Goal: Task Accomplishment & Management: Use online tool/utility

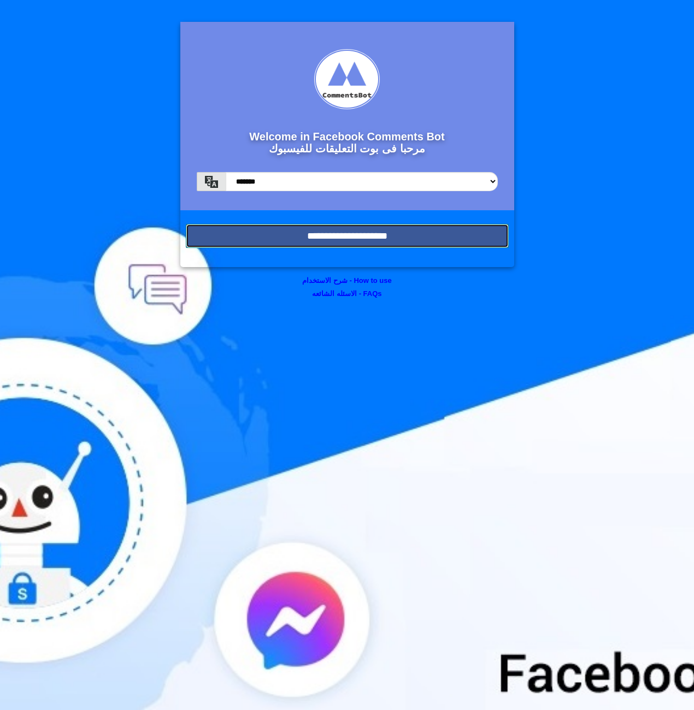
click at [281, 232] on input "**********" at bounding box center [347, 236] width 323 height 24
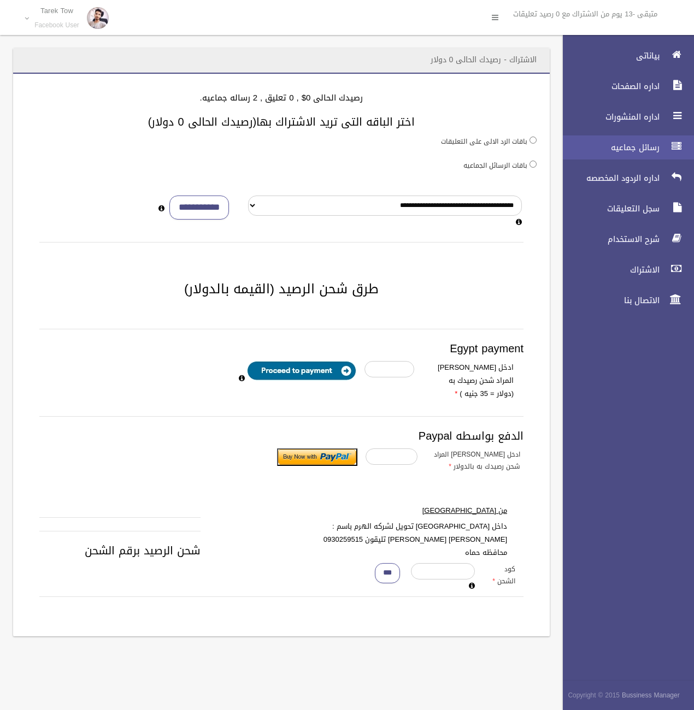
click at [649, 152] on span "رسائل جماعيه" at bounding box center [608, 147] width 109 height 11
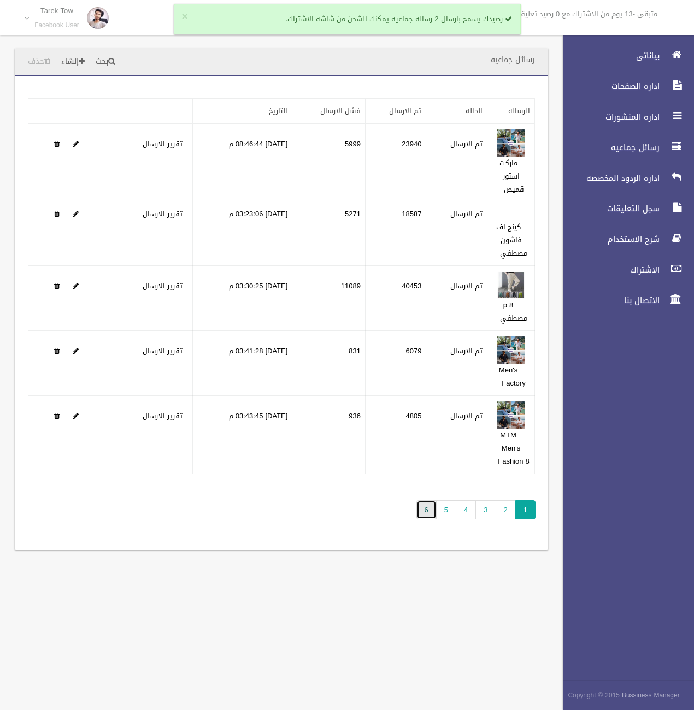
click at [427, 507] on link "6" at bounding box center [426, 510] width 20 height 19
click at [432, 506] on link "6" at bounding box center [426, 510] width 20 height 19
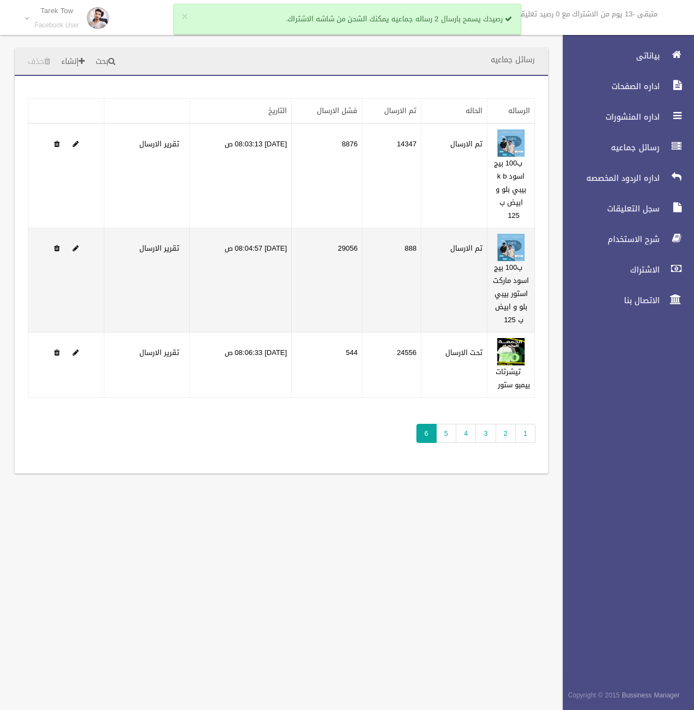
click at [357, 246] on td "29056" at bounding box center [327, 280] width 71 height 104
click at [147, 249] on link "تقرير الارسال" at bounding box center [159, 249] width 40 height 14
click at [362, 276] on td "29056" at bounding box center [327, 280] width 71 height 104
